Goal: Task Accomplishment & Management: Complete application form

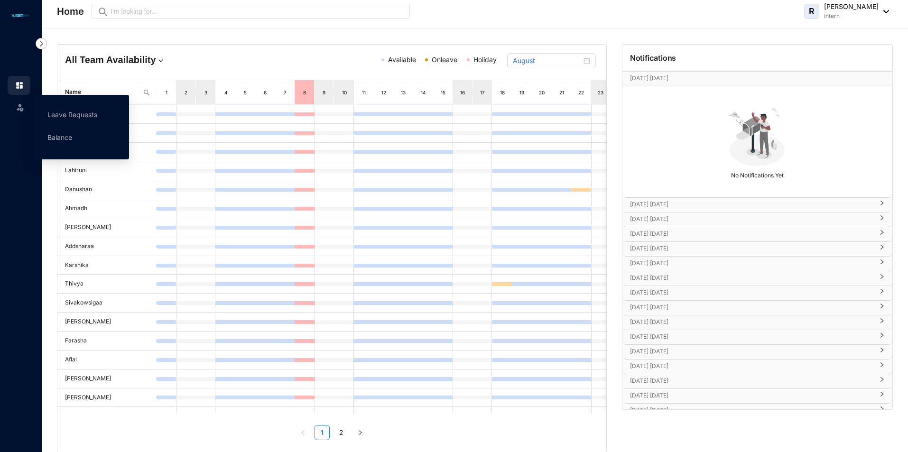
click at [24, 105] on img at bounding box center [19, 106] width 9 height 9
click at [62, 115] on link "Leave Requests" at bounding box center [72, 115] width 50 height 8
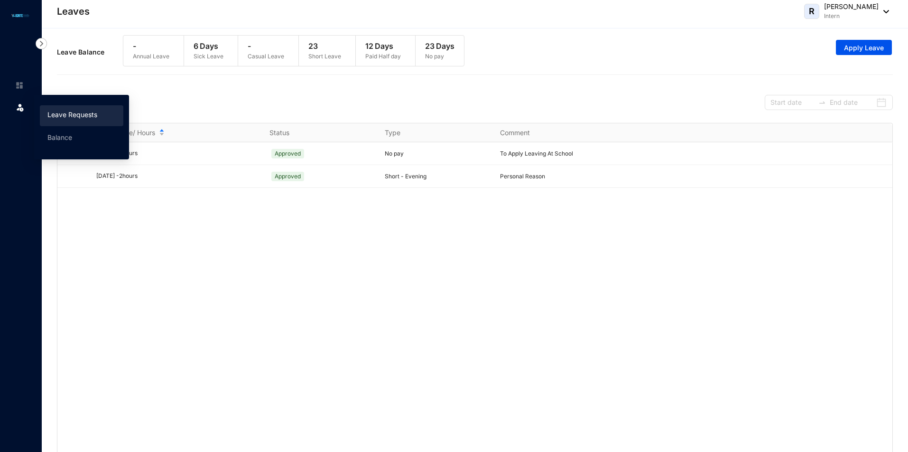
click at [19, 111] on img at bounding box center [19, 106] width 9 height 9
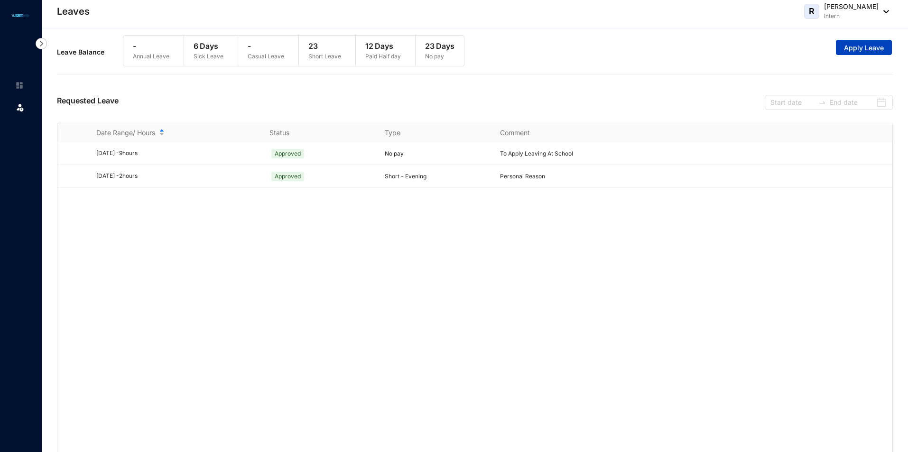
click at [874, 42] on button "Apply Leave" at bounding box center [864, 47] width 56 height 15
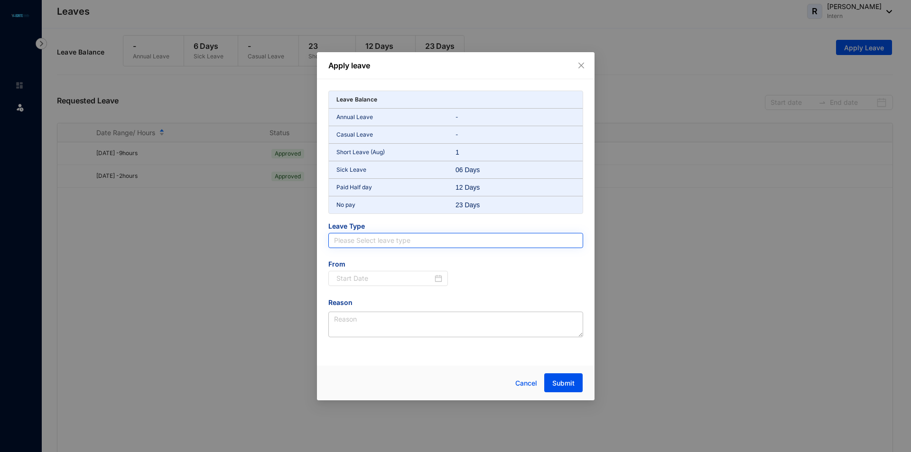
drag, startPoint x: 394, startPoint y: 240, endPoint x: 402, endPoint y: 239, distance: 8.1
click at [398, 240] on input "search" at bounding box center [455, 240] width 243 height 14
type input "no"
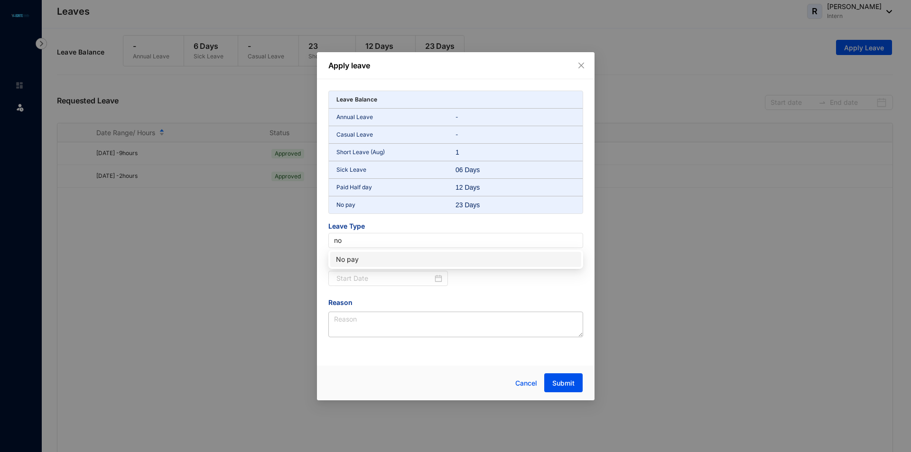
click at [348, 259] on div "No pay" at bounding box center [456, 259] width 240 height 10
click at [391, 281] on input at bounding box center [384, 278] width 97 height 10
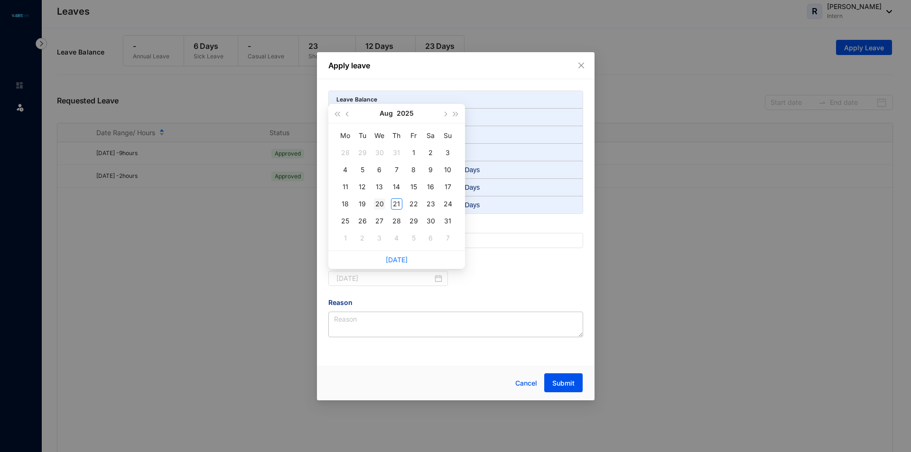
click at [380, 208] on div "20" at bounding box center [379, 203] width 11 height 11
type input "[DATE]"
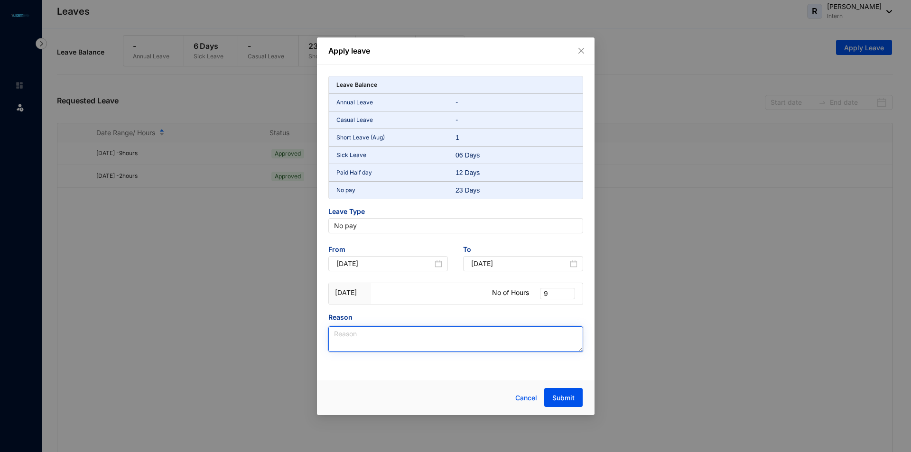
drag, startPoint x: 372, startPoint y: 335, endPoint x: 367, endPoint y: 330, distance: 7.1
click at [372, 335] on textarea "Reason" at bounding box center [455, 339] width 255 height 26
type textarea "went to school"
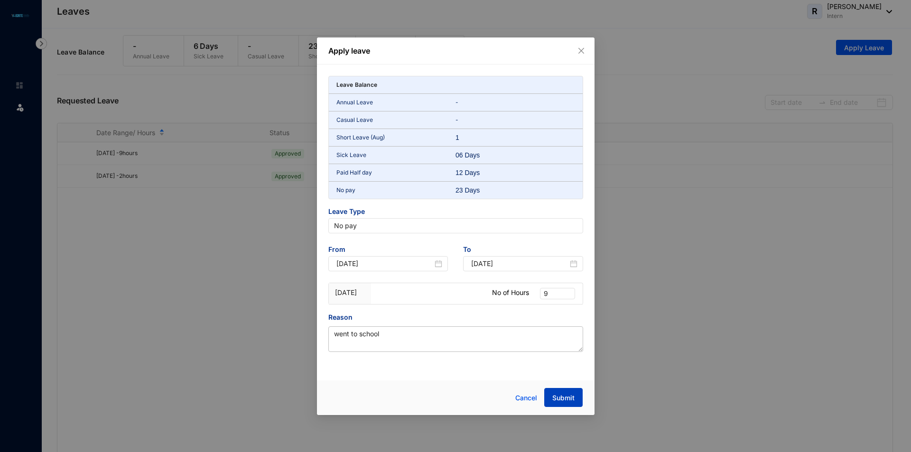
click at [571, 394] on span "Submit" at bounding box center [563, 397] width 22 height 9
